Goal: Browse casually

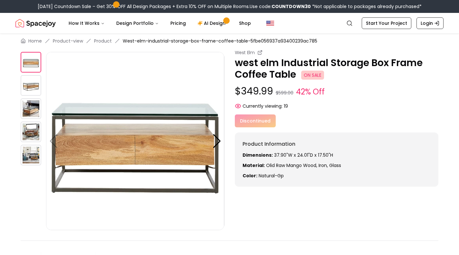
scroll to position [7, 0]
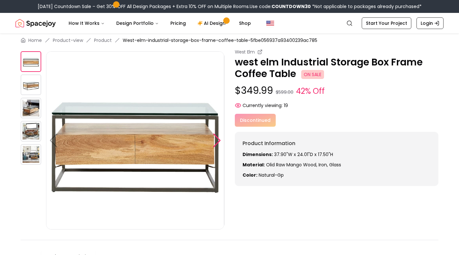
click at [218, 137] on div at bounding box center [216, 140] width 9 height 14
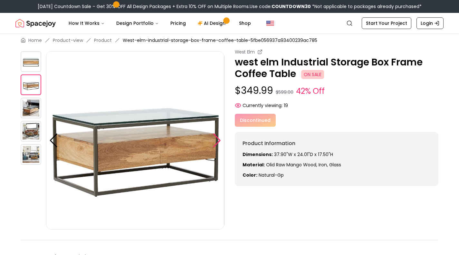
click at [218, 137] on div at bounding box center [216, 140] width 9 height 14
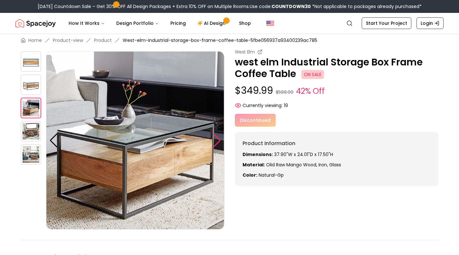
click at [218, 137] on div at bounding box center [216, 140] width 9 height 14
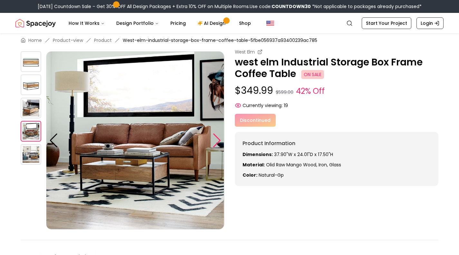
click at [218, 137] on div at bounding box center [216, 140] width 9 height 14
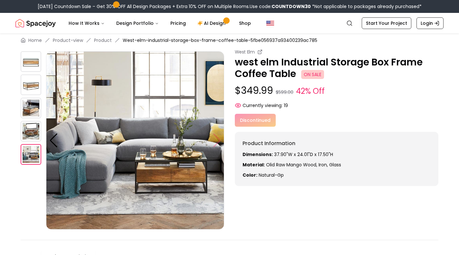
click at [218, 137] on img at bounding box center [135, 140] width 178 height 178
click at [53, 138] on div at bounding box center [53, 140] width 9 height 14
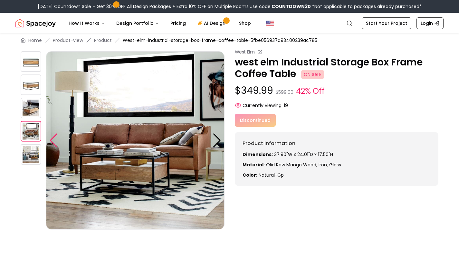
click at [53, 138] on div at bounding box center [53, 140] width 9 height 14
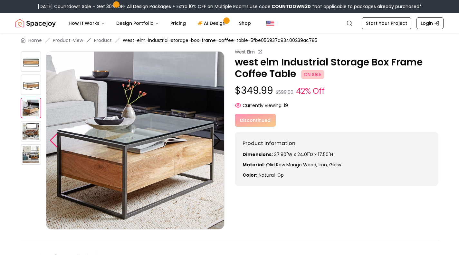
click at [52, 136] on div at bounding box center [53, 140] width 9 height 14
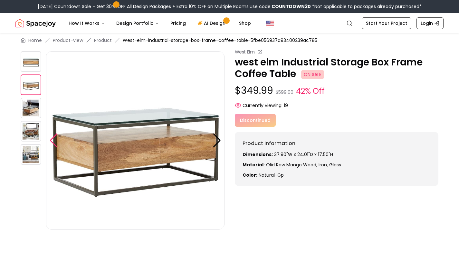
click at [52, 136] on div at bounding box center [53, 140] width 9 height 14
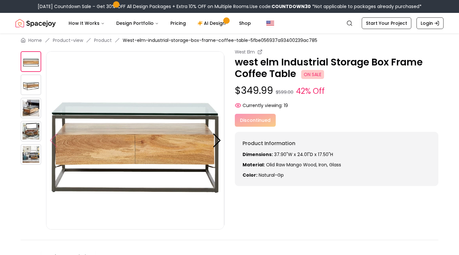
click at [52, 136] on img at bounding box center [135, 140] width 178 height 178
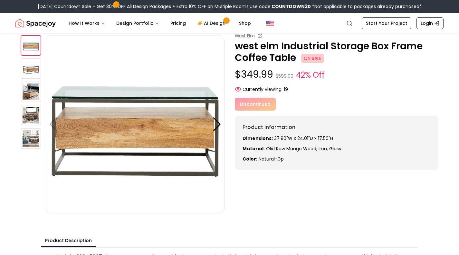
scroll to position [21, 0]
